Goal: Information Seeking & Learning: Compare options

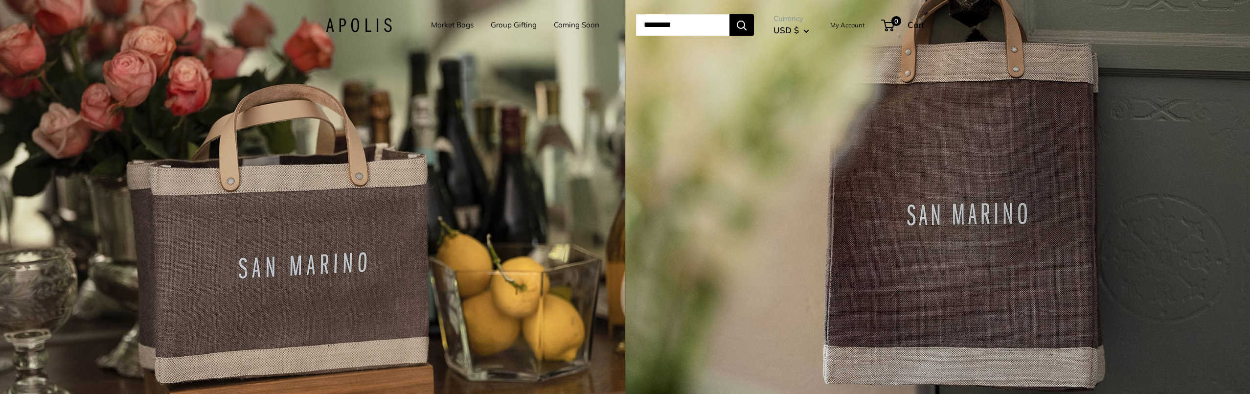
click at [449, 23] on link "Market Bags" at bounding box center [452, 25] width 43 height 14
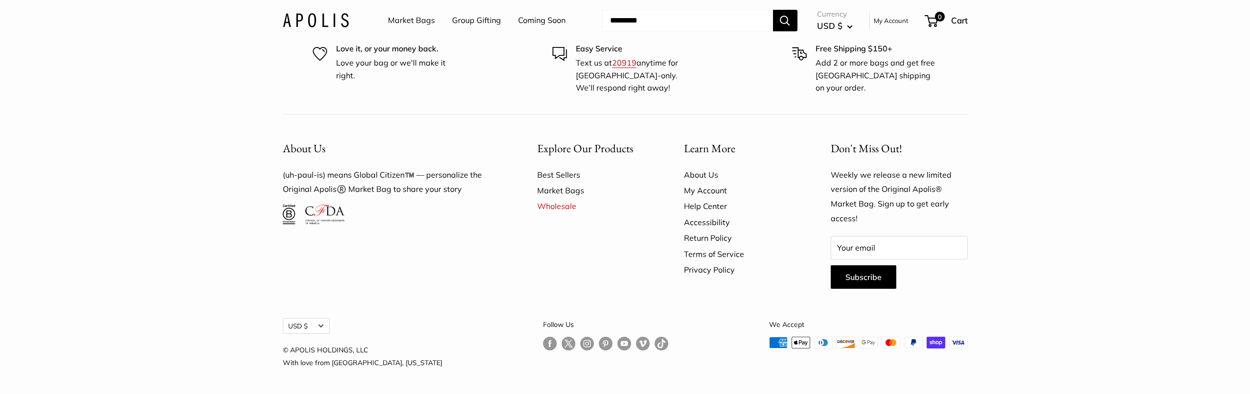
scroll to position [3144, 0]
click at [411, 21] on link "Market Bags" at bounding box center [411, 20] width 47 height 15
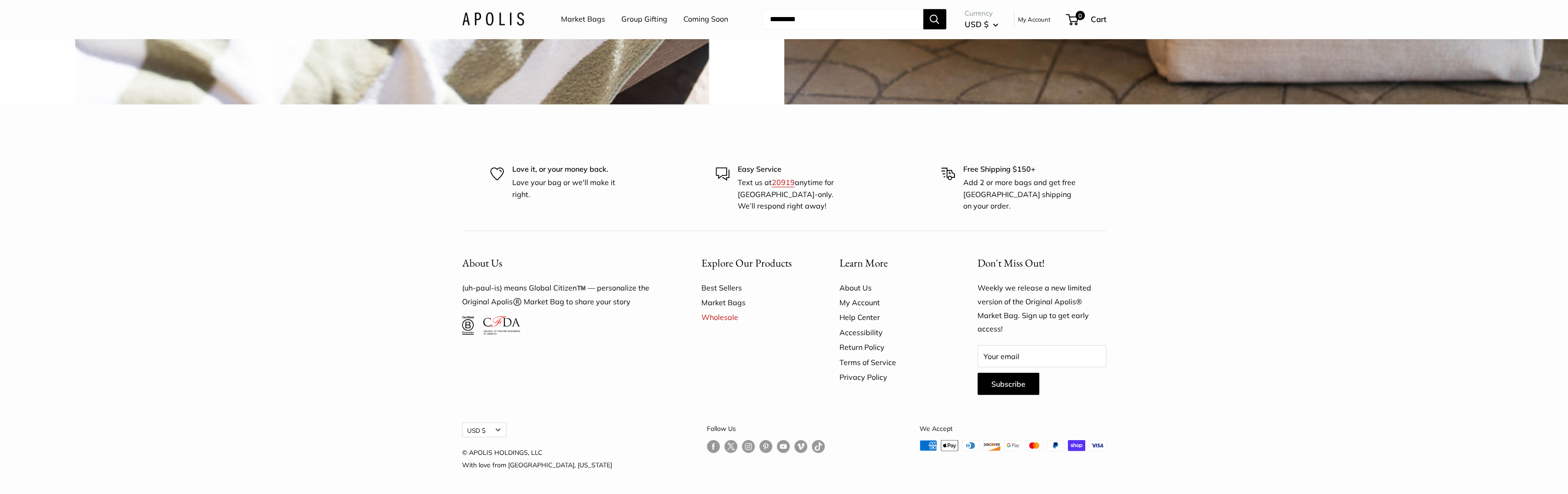
scroll to position [3562, 0]
click at [730, 288] on link "Best Sellers" at bounding box center [754, 288] width 106 height 15
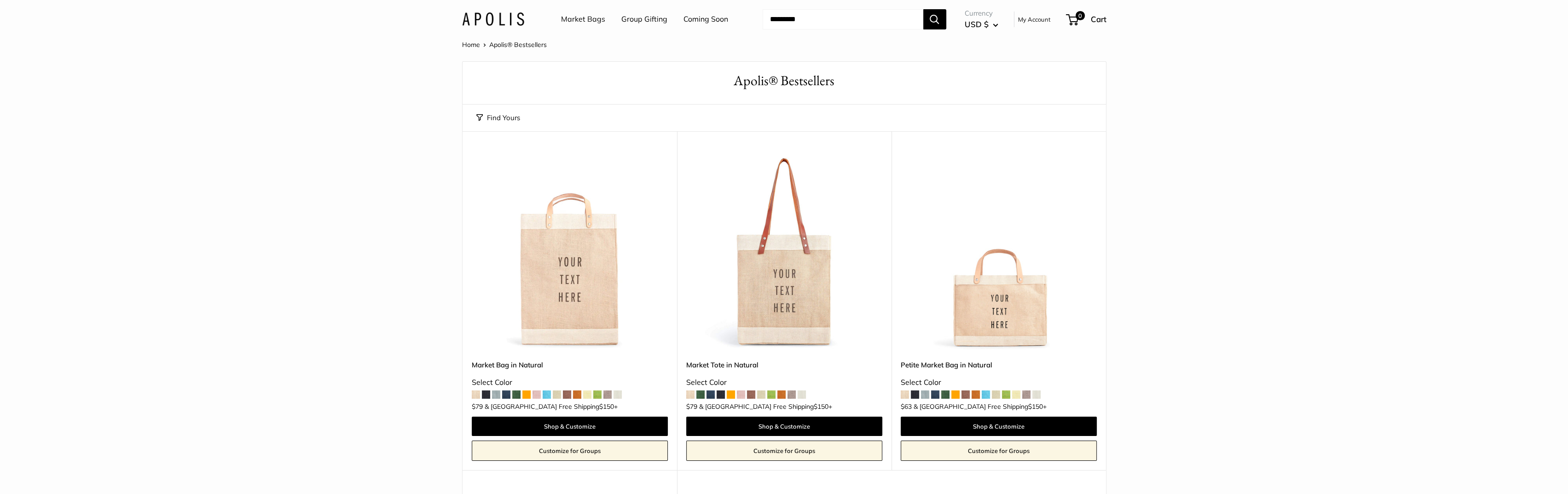
click at [528, 393] on span at bounding box center [526, 394] width 8 height 8
click at [596, 394] on span at bounding box center [597, 394] width 8 height 8
click at [576, 394] on span at bounding box center [577, 394] width 8 height 8
click at [547, 393] on span at bounding box center [546, 394] width 8 height 8
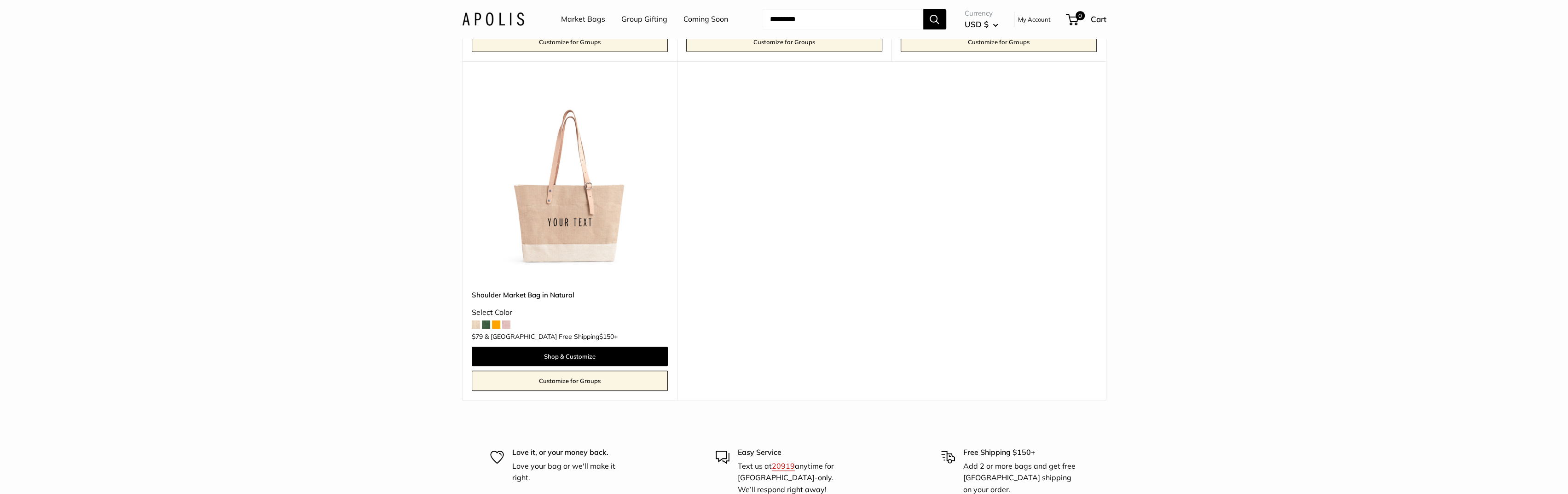
scroll to position [409, 0]
click at [506, 324] on span at bounding box center [506, 324] width 8 height 8
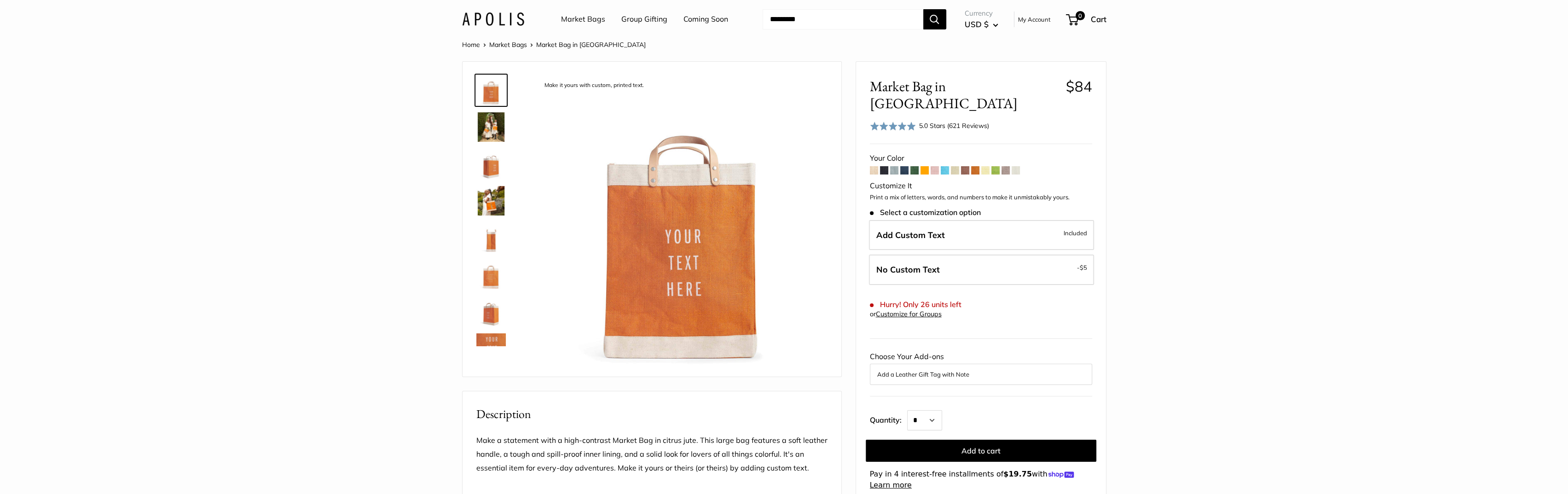
click at [492, 207] on img at bounding box center [490, 200] width 29 height 29
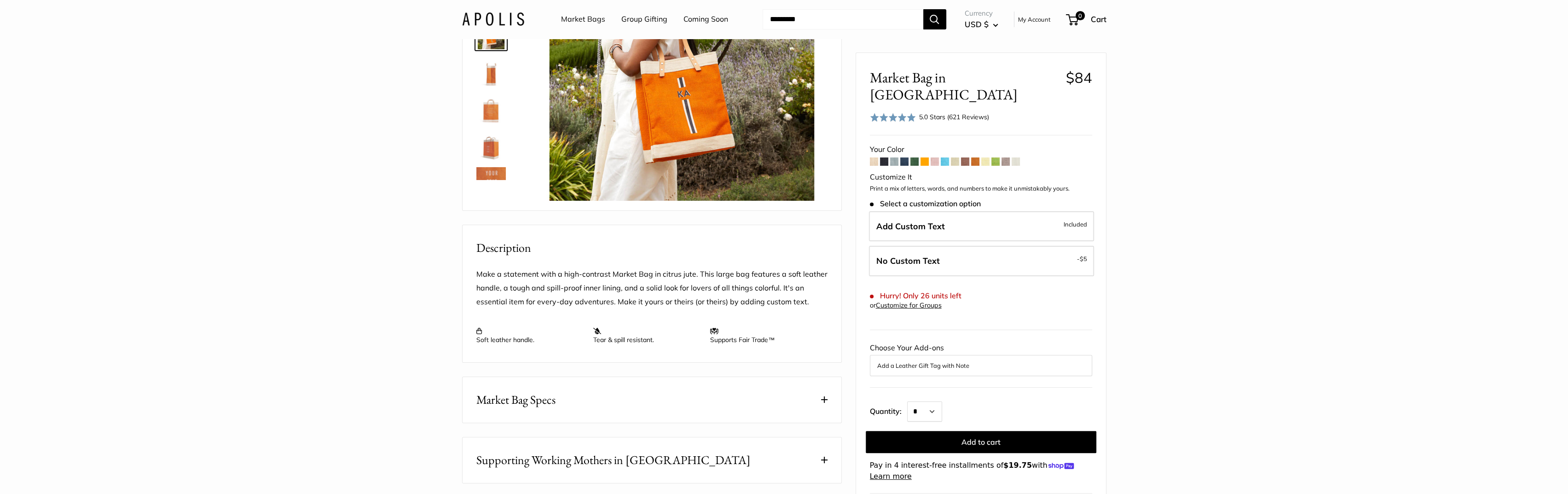
scroll to position [155, 0]
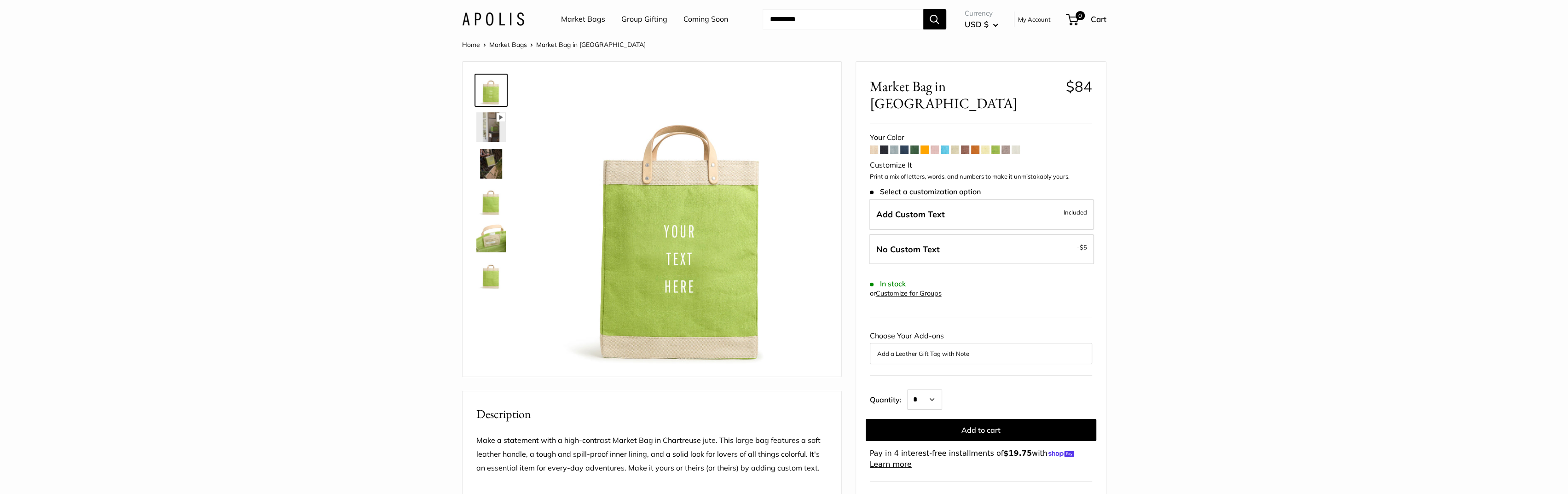
click at [488, 241] on img at bounding box center [490, 237] width 29 height 29
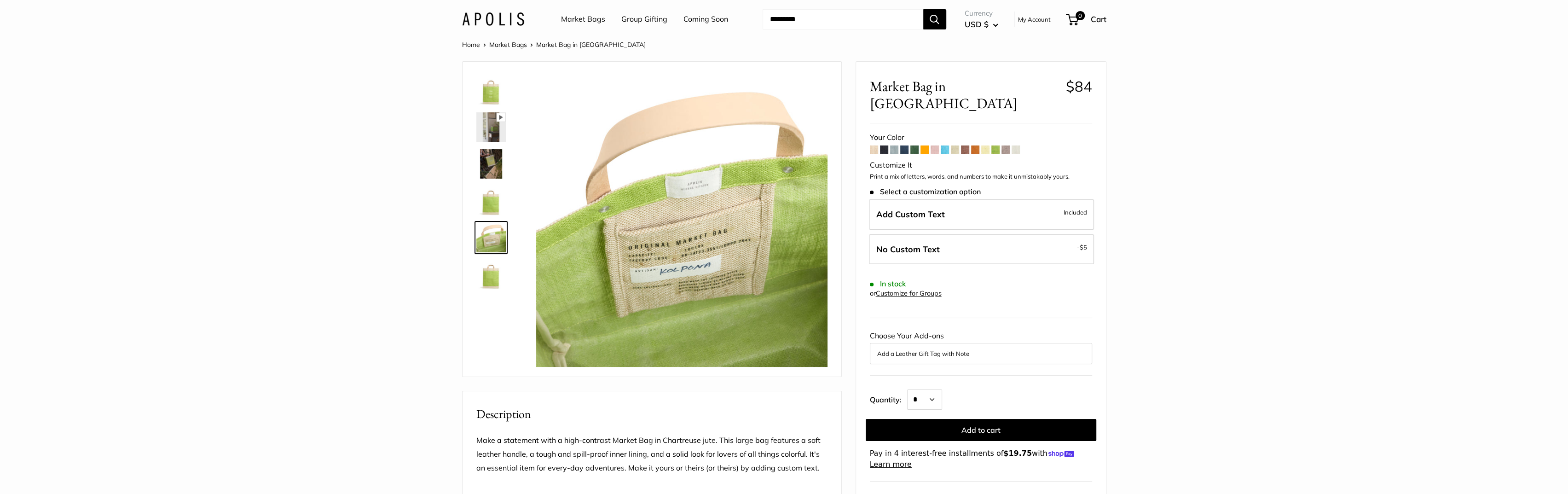
click at [491, 125] on img at bounding box center [490, 126] width 29 height 29
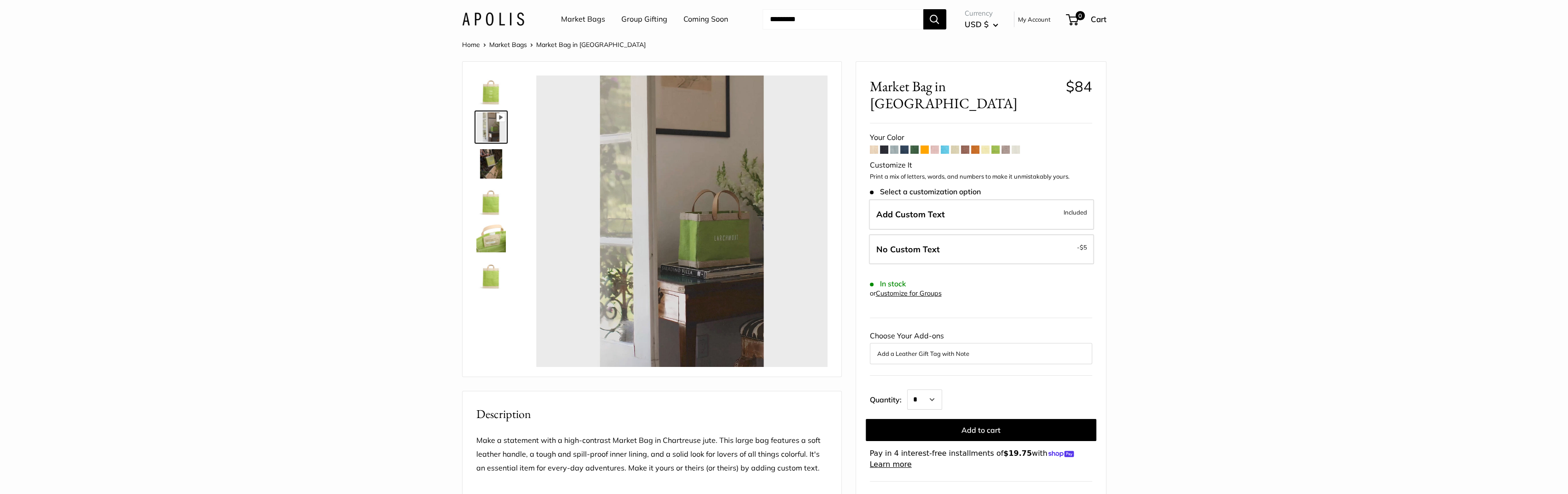
type input "*****"
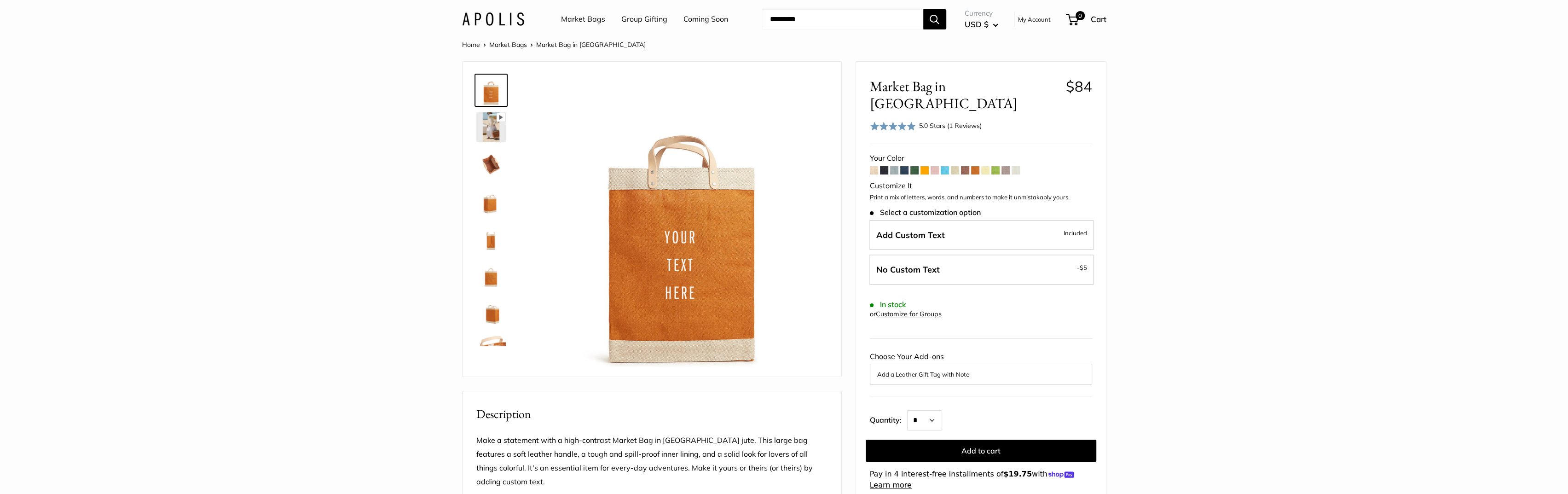
click at [488, 127] on img at bounding box center [490, 126] width 29 height 29
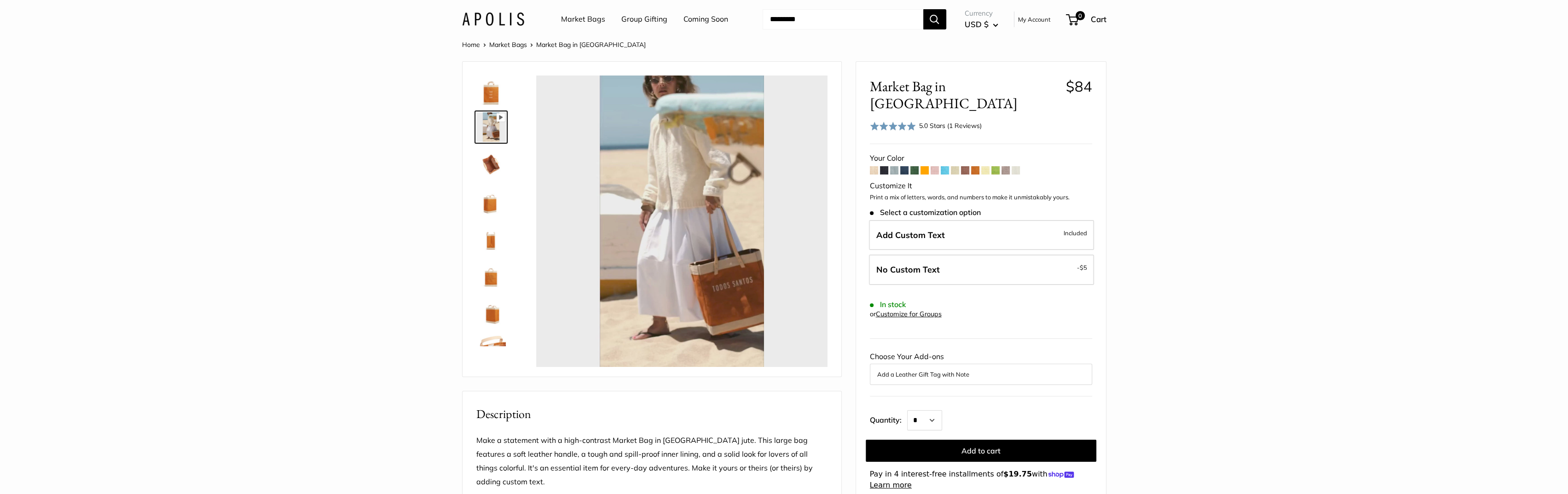
type input "*"
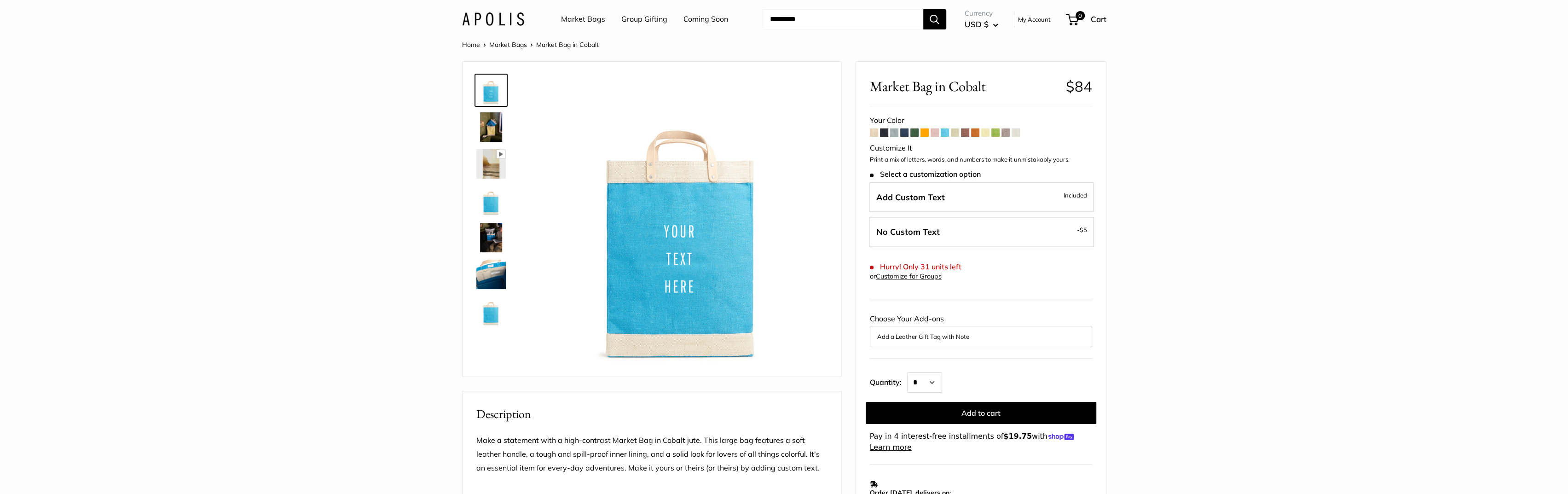
click at [499, 125] on img at bounding box center [490, 126] width 29 height 29
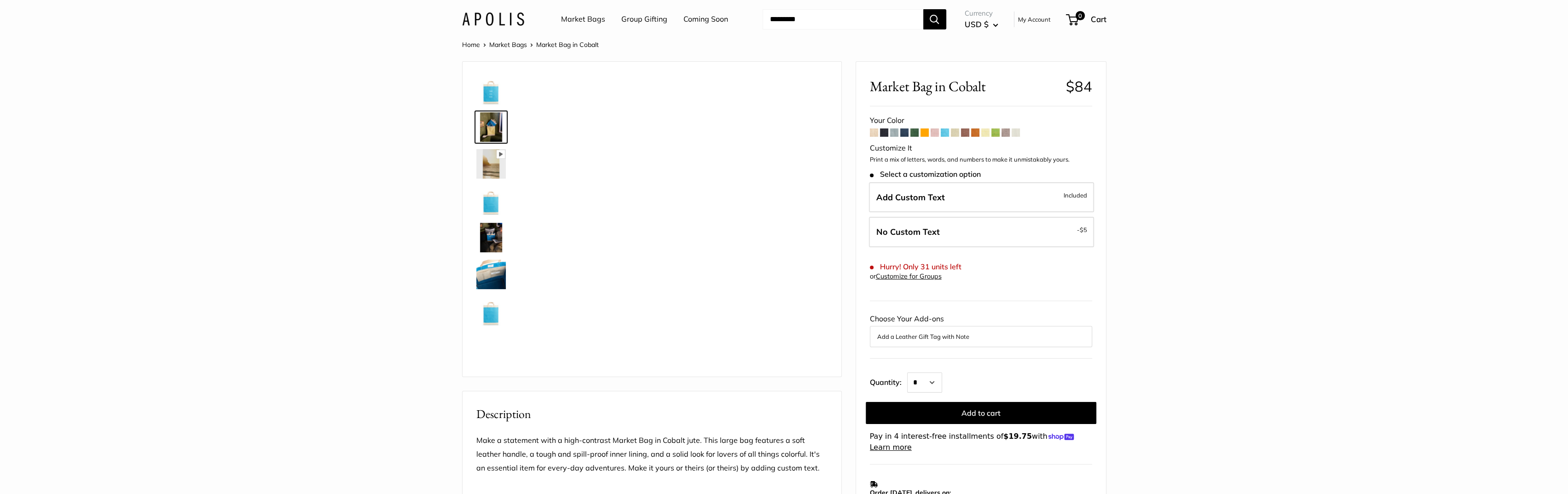
click at [492, 129] on img at bounding box center [490, 126] width 29 height 29
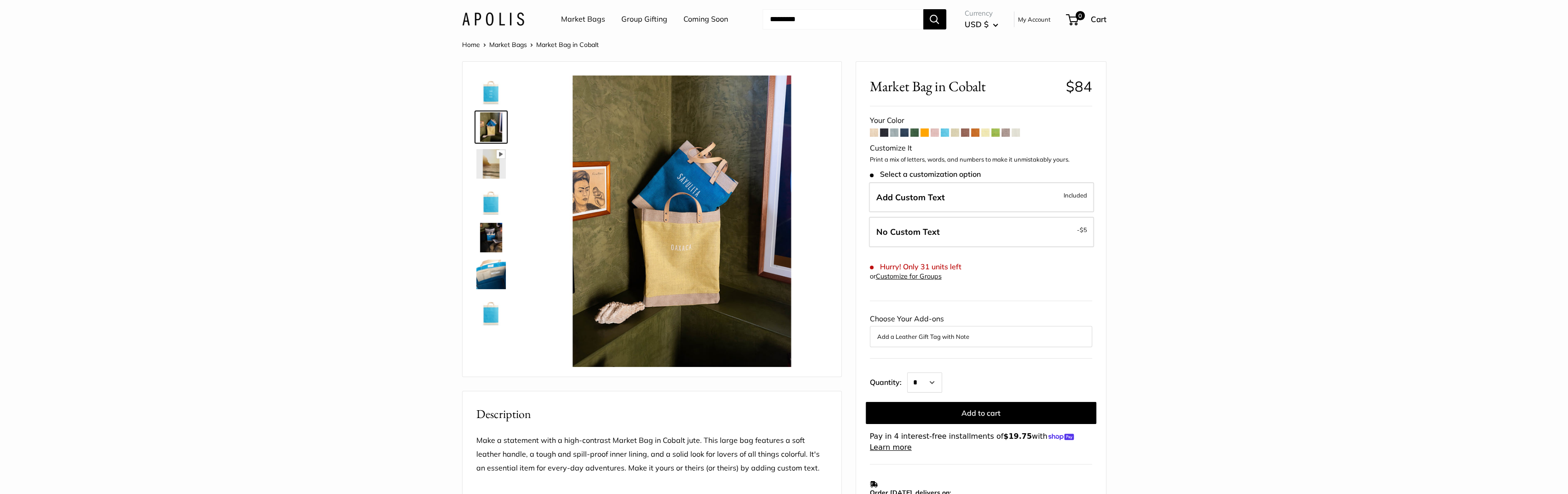
click at [933, 131] on span at bounding box center [934, 133] width 8 height 8
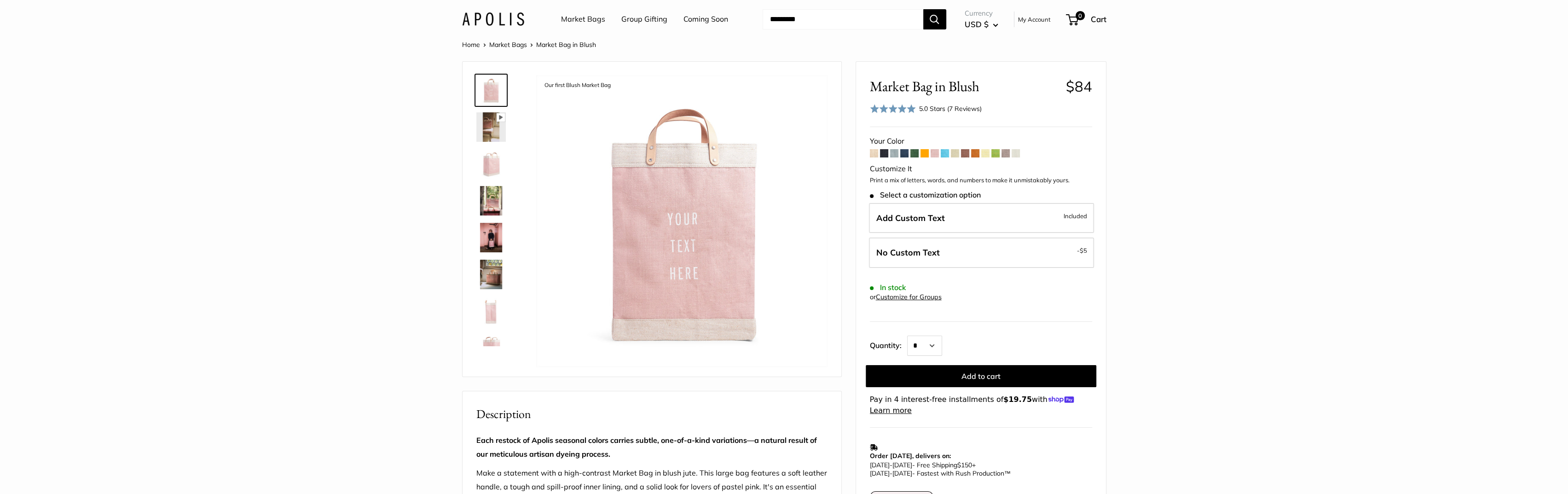
click at [490, 239] on img at bounding box center [490, 237] width 29 height 29
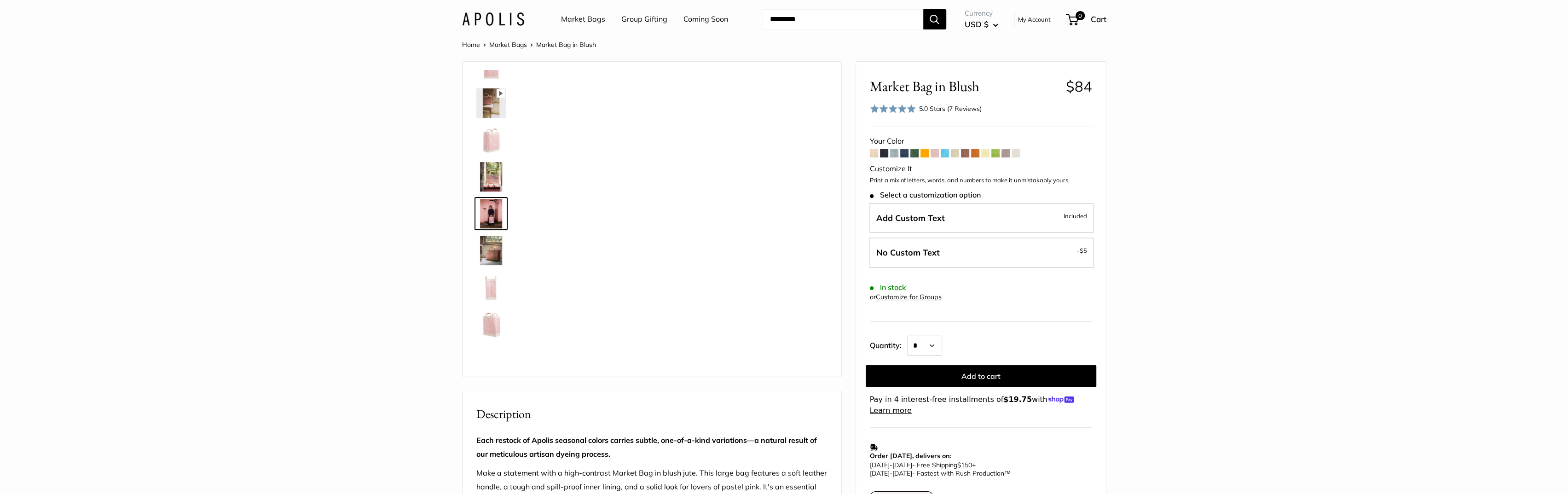
scroll to position [28, 0]
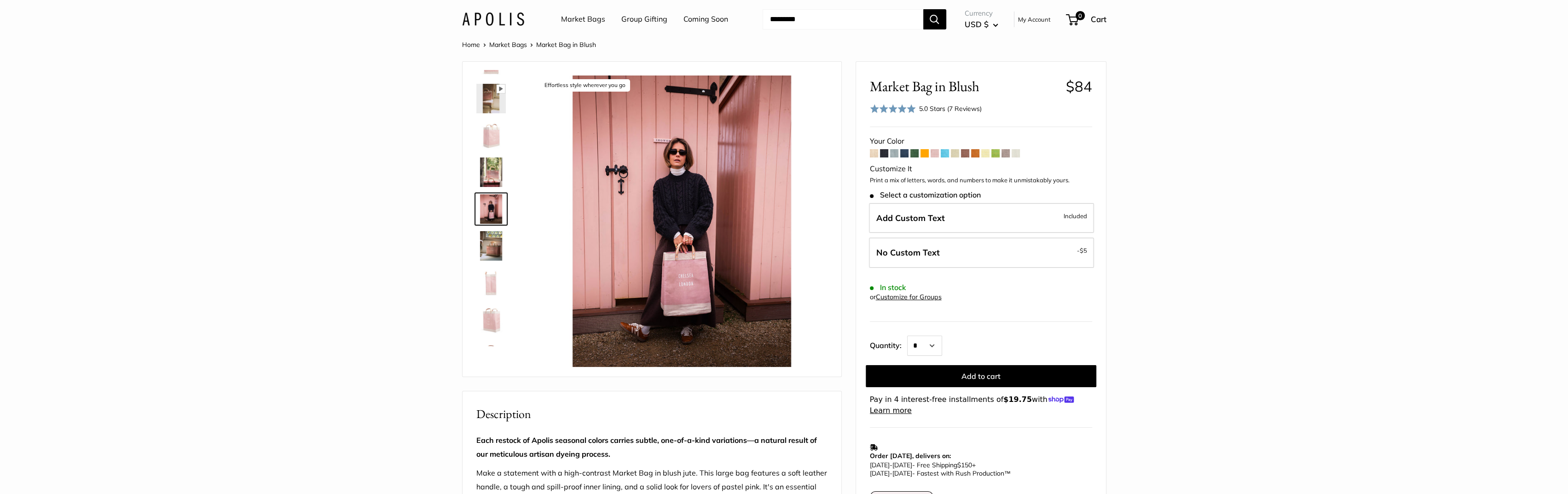
click at [495, 164] on img at bounding box center [490, 171] width 29 height 29
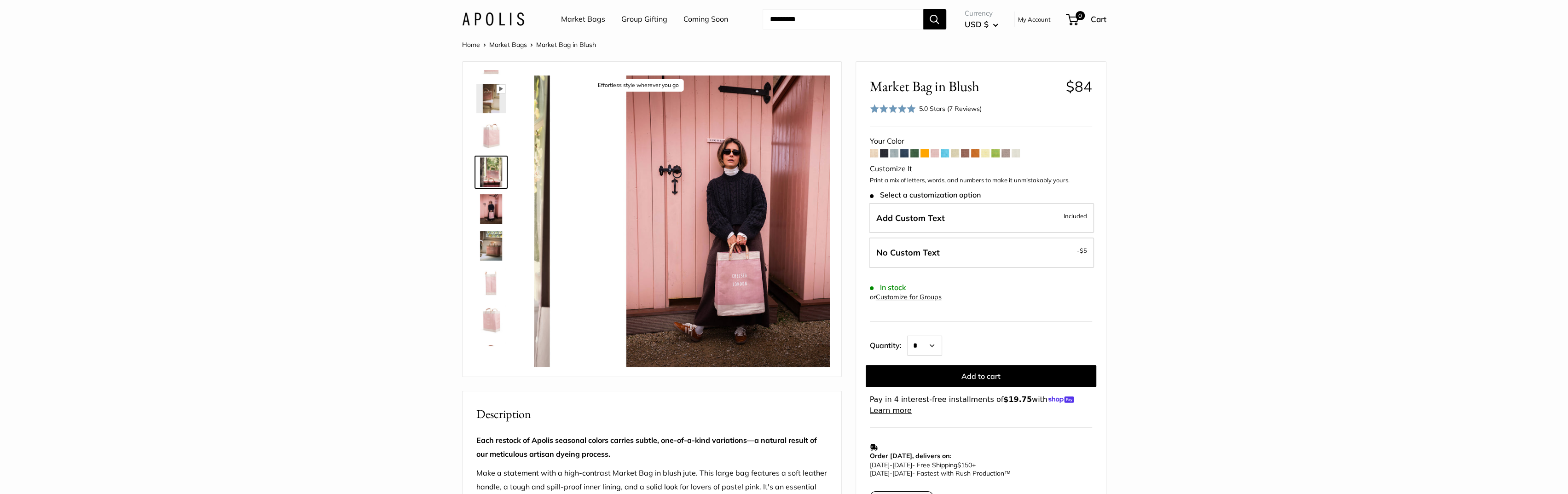
scroll to position [0, 0]
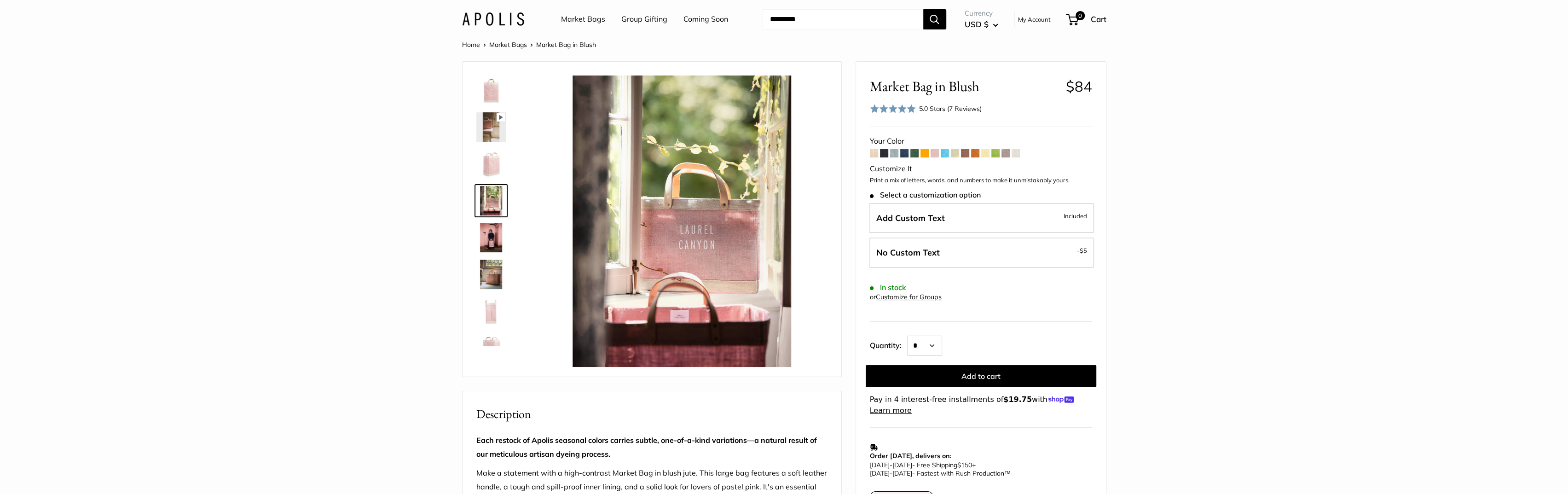
click at [921, 151] on span at bounding box center [925, 153] width 8 height 8
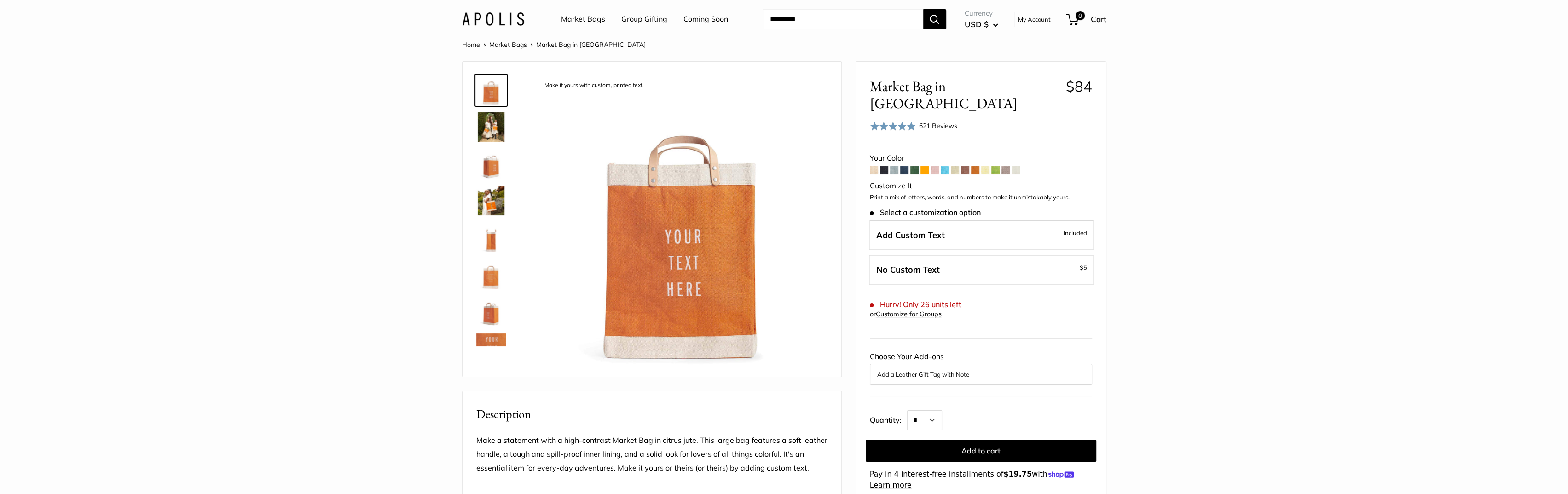
click at [480, 201] on img at bounding box center [490, 200] width 29 height 29
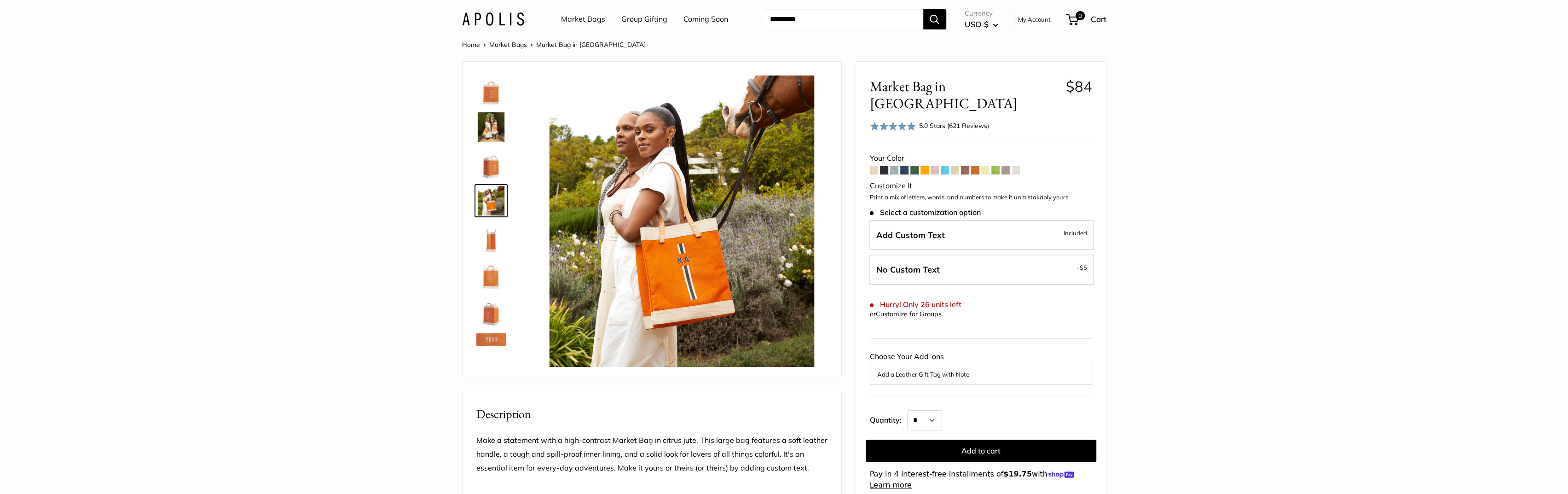
click at [883, 167] on span at bounding box center [884, 170] width 8 height 8
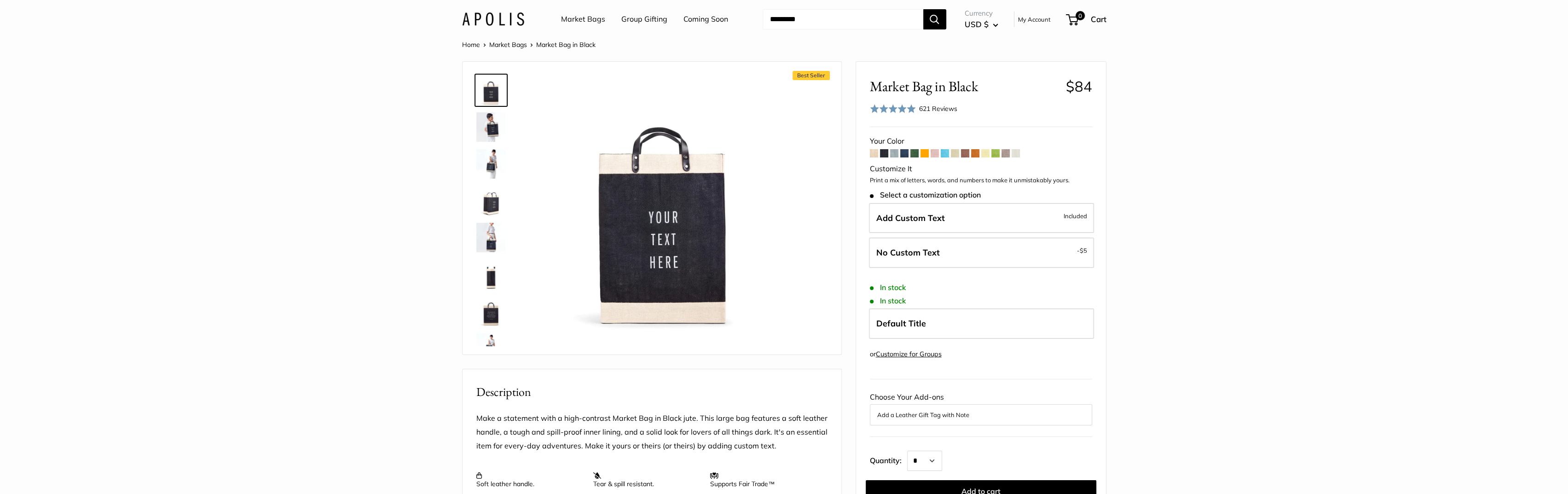
click at [895, 153] on span at bounding box center [894, 153] width 8 height 8
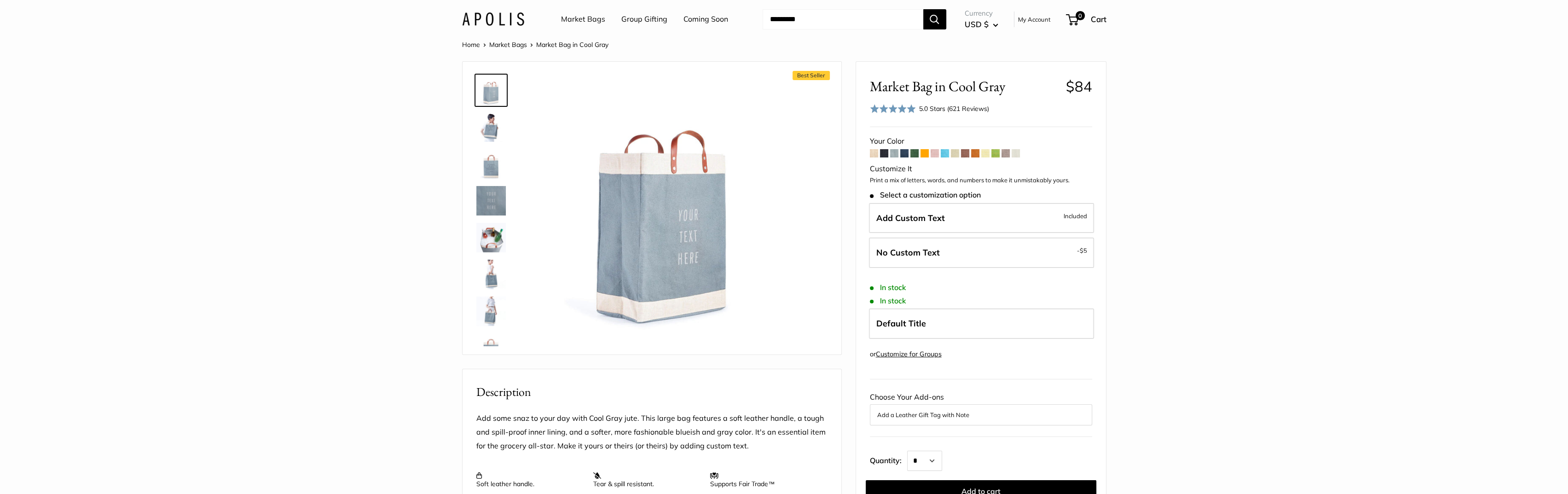
click at [1009, 151] on span at bounding box center [1006, 153] width 8 height 8
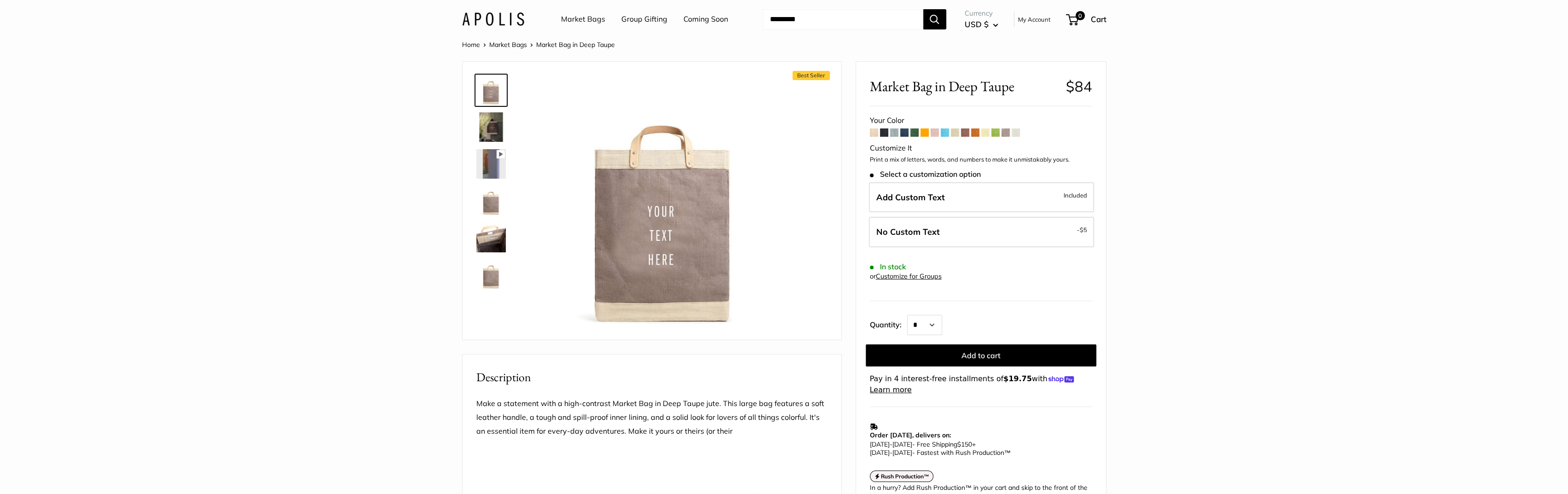
click at [488, 125] on img at bounding box center [490, 126] width 29 height 29
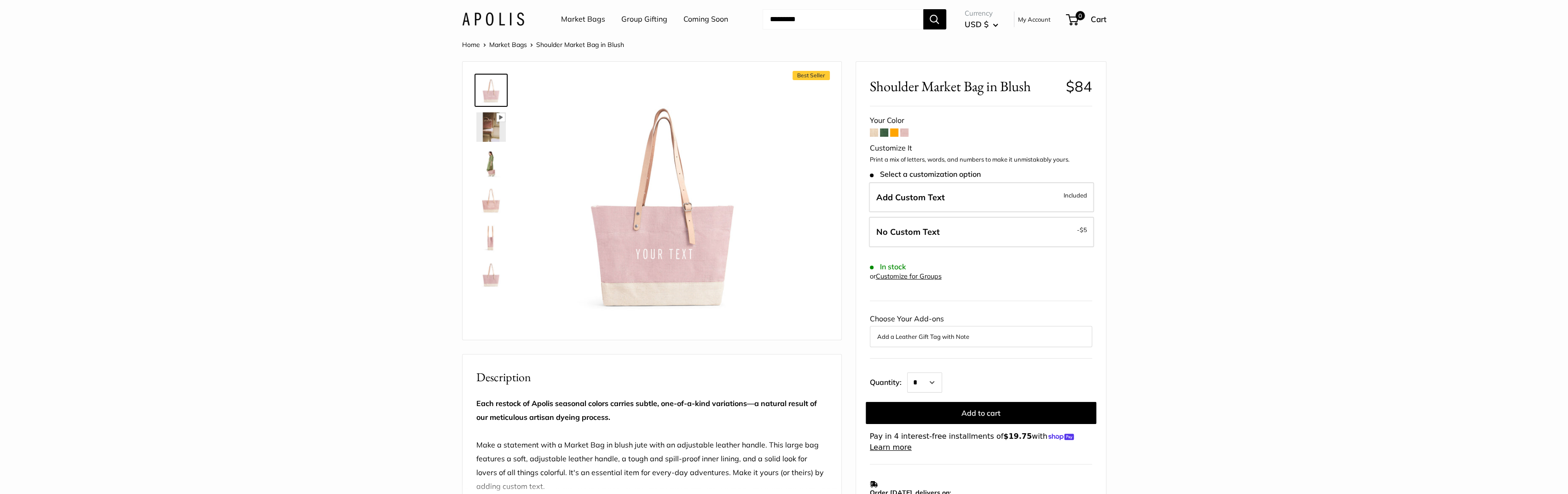
click at [485, 160] on img at bounding box center [490, 164] width 29 height 29
